Goal: Task Accomplishment & Management: Manage account settings

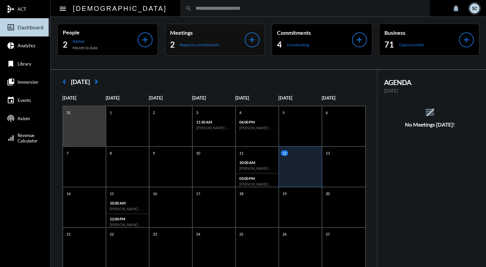
click at [226, 43] on div "2 Require commitments" at bounding box center [207, 44] width 75 height 11
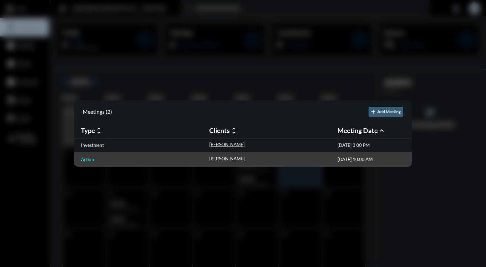
click at [92, 157] on p "Action" at bounding box center [87, 158] width 13 height 5
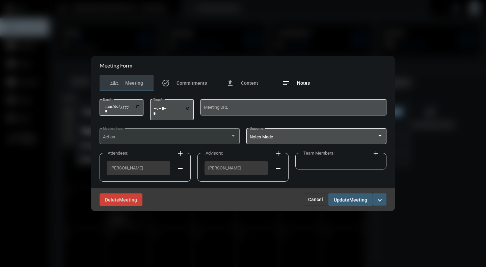
click at [303, 82] on span "Notes" at bounding box center [303, 82] width 13 height 5
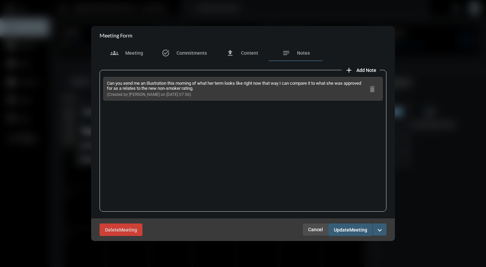
click at [319, 229] on span "Cancel" at bounding box center [315, 229] width 15 height 5
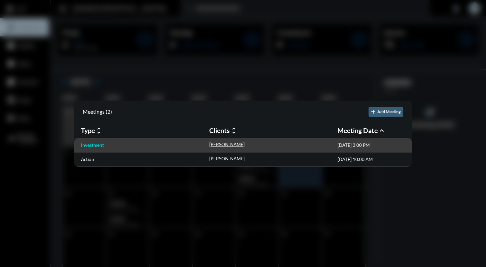
click at [92, 144] on p "Investment" at bounding box center [92, 144] width 23 height 5
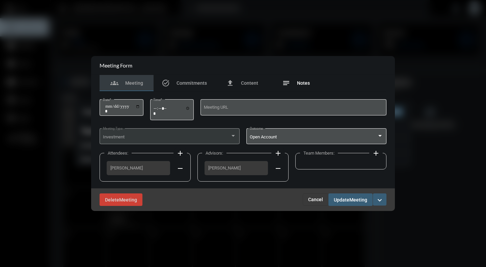
click at [297, 83] on span "Notes" at bounding box center [303, 82] width 13 height 5
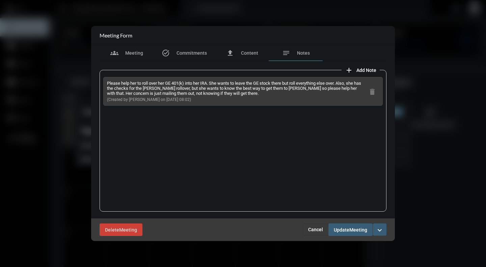
click at [312, 228] on span "Cancel" at bounding box center [315, 229] width 15 height 5
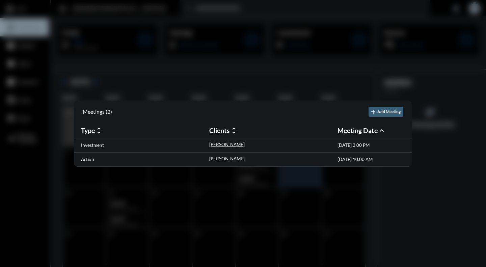
click at [448, 231] on div at bounding box center [243, 133] width 486 height 267
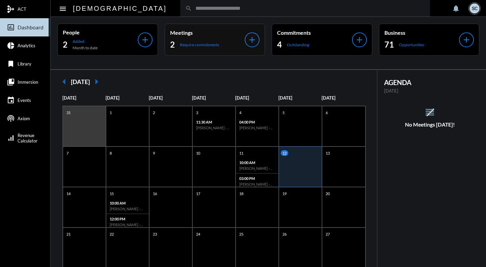
click at [221, 38] on div "Meetings 2 Require commitments" at bounding box center [207, 39] width 75 height 21
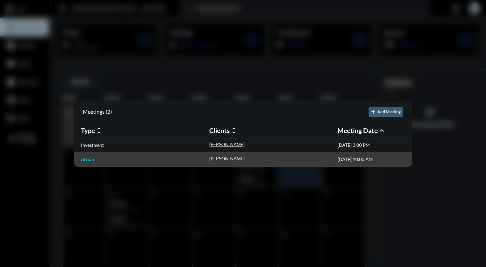
click at [87, 160] on p "Action" at bounding box center [87, 158] width 13 height 5
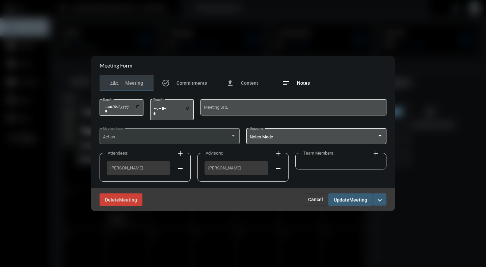
click at [306, 81] on span "Notes" at bounding box center [303, 82] width 13 height 5
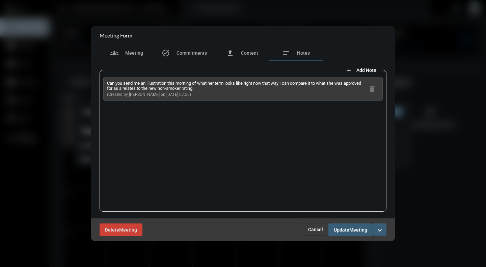
click at [312, 229] on span "Cancel" at bounding box center [315, 229] width 15 height 5
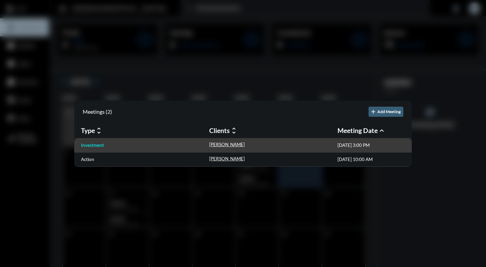
click at [103, 144] on p "Investment" at bounding box center [92, 144] width 23 height 5
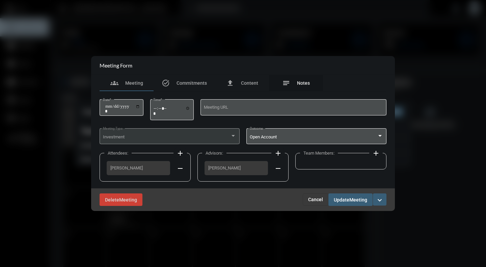
click at [300, 83] on span "Notes" at bounding box center [303, 82] width 13 height 5
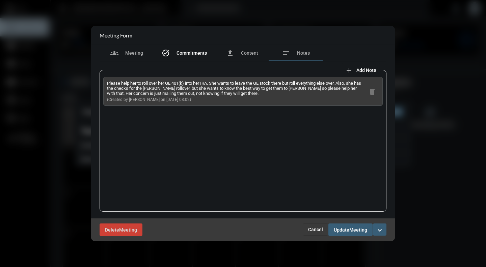
click at [197, 50] on span "Commitments" at bounding box center [191, 52] width 30 height 5
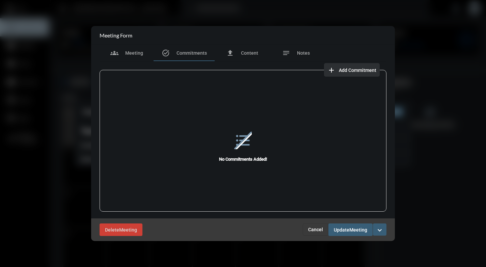
click at [353, 72] on span "Add Commitment" at bounding box center [357, 69] width 37 height 5
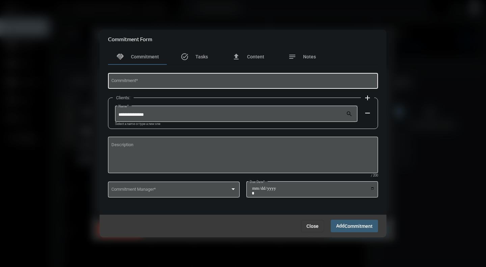
click at [138, 77] on div "Commitment *" at bounding box center [242, 80] width 263 height 17
click at [164, 81] on input "**********" at bounding box center [242, 82] width 263 height 5
type input "**********"
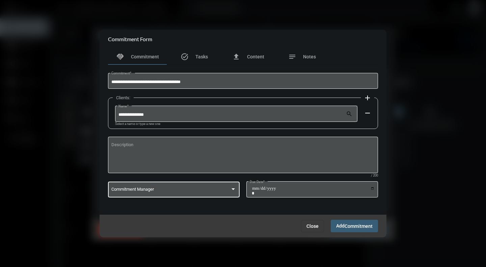
click at [209, 190] on span at bounding box center [170, 190] width 119 height 5
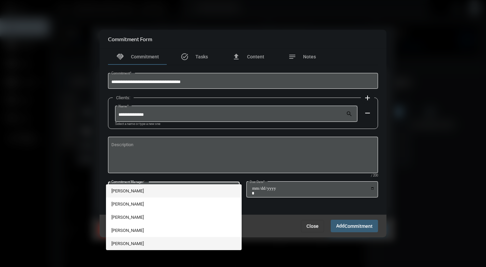
click at [123, 246] on span "[PERSON_NAME]" at bounding box center [173, 243] width 125 height 13
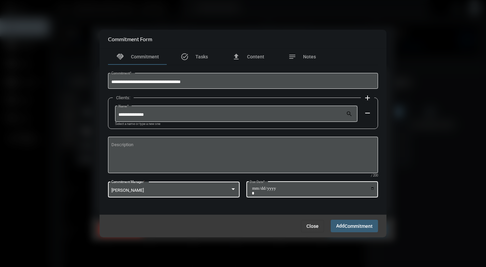
click at [373, 188] on input "Due Date *" at bounding box center [313, 190] width 123 height 9
type input "**********"
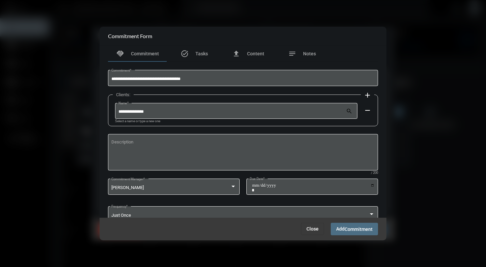
click at [349, 229] on span "Commitment" at bounding box center [358, 228] width 28 height 5
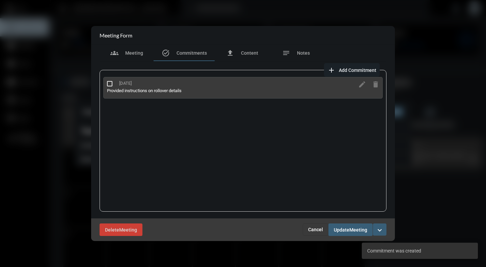
click at [379, 232] on mat-icon "expand_more" at bounding box center [379, 230] width 8 height 8
click at [354, 246] on section "checkmark Complete" at bounding box center [350, 243] width 71 height 13
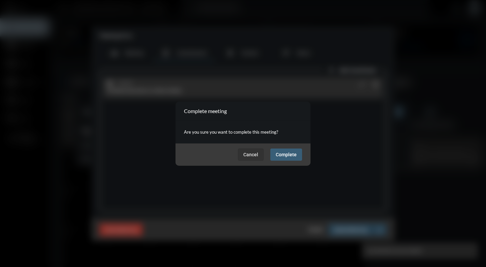
click at [292, 154] on span "Complete" at bounding box center [285, 154] width 21 height 5
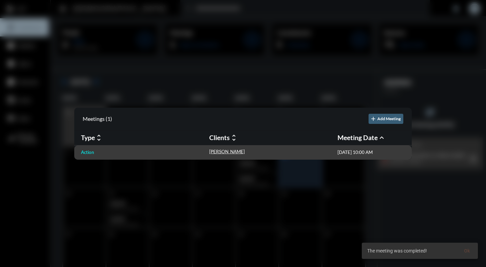
click at [88, 152] on p "Action" at bounding box center [87, 151] width 13 height 5
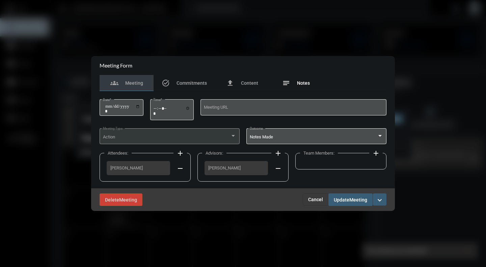
click at [309, 83] on div "notes Notes" at bounding box center [296, 83] width 54 height 16
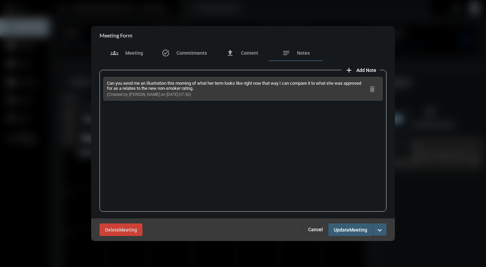
click at [376, 230] on mat-icon "expand_more" at bounding box center [379, 230] width 8 height 8
click at [355, 244] on section "checkmark Complete" at bounding box center [350, 243] width 71 height 13
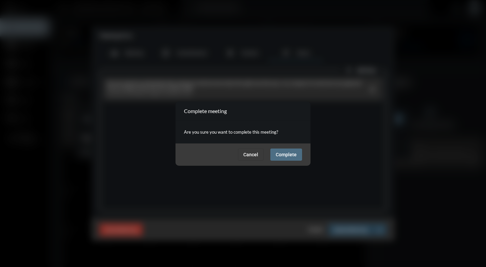
click at [298, 153] on button "Complete" at bounding box center [286, 154] width 32 height 12
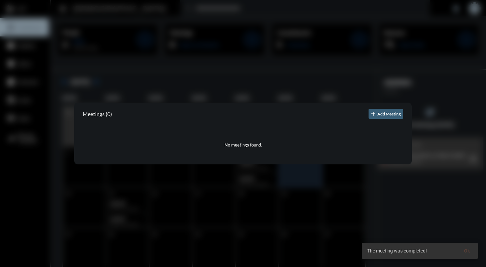
click at [336, 225] on div at bounding box center [243, 133] width 486 height 267
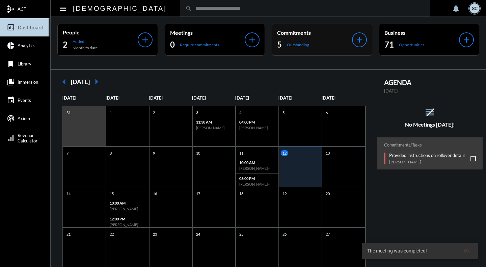
click at [323, 39] on div "5 Outstanding" at bounding box center [314, 44] width 75 height 11
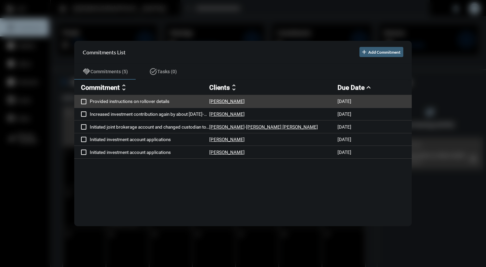
click at [84, 102] on span at bounding box center [83, 101] width 5 height 5
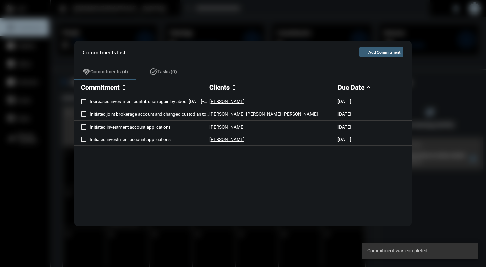
click at [26, 230] on div at bounding box center [243, 133] width 486 height 267
